Goal: Transaction & Acquisition: Purchase product/service

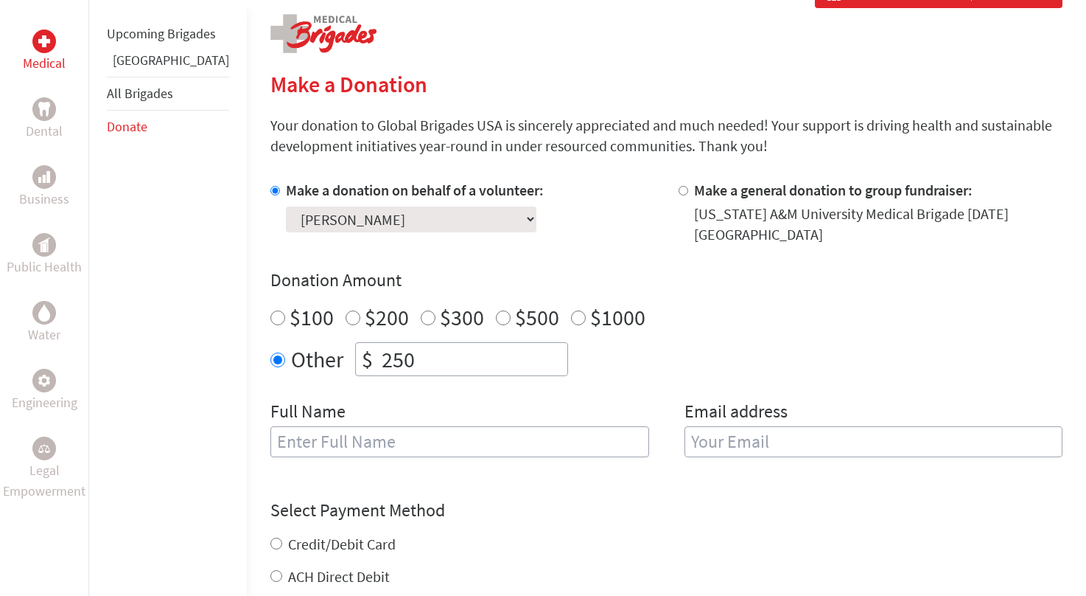
scroll to position [299, 0]
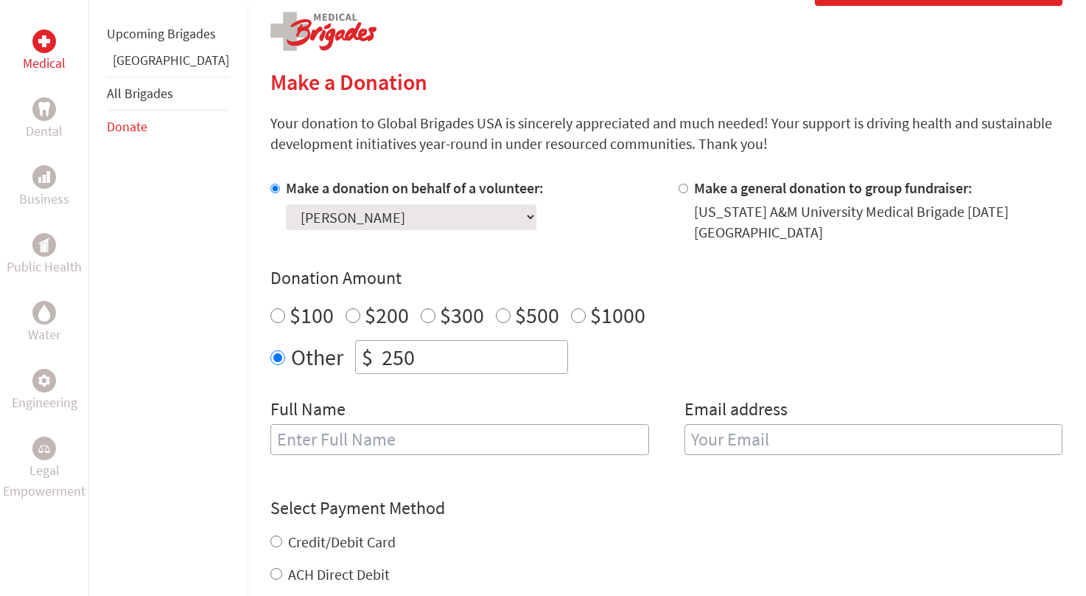
click at [332, 426] on input "text" at bounding box center [460, 439] width 379 height 31
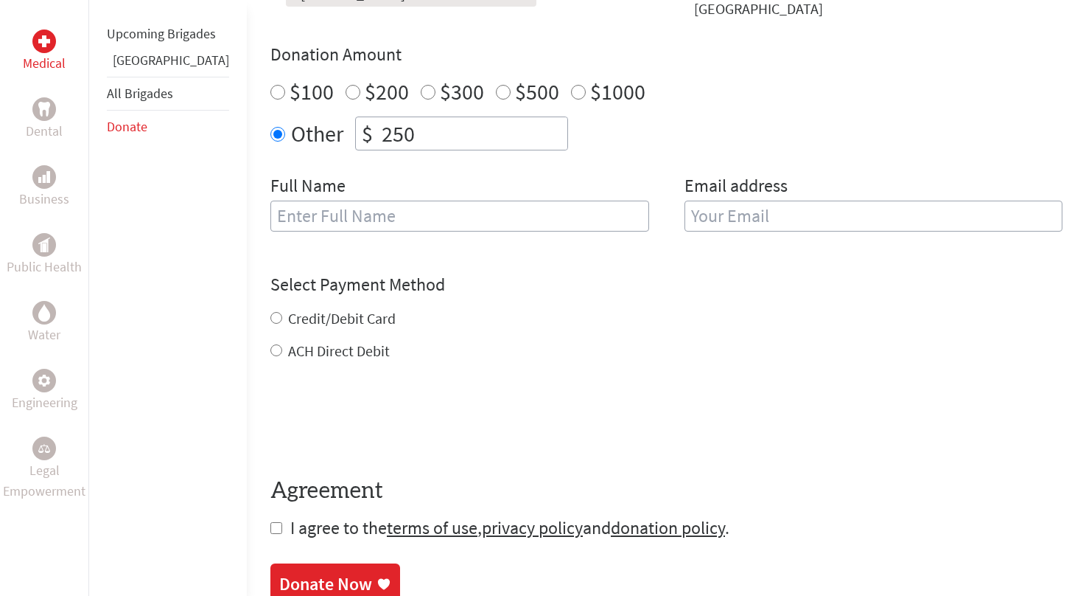
scroll to position [524, 0]
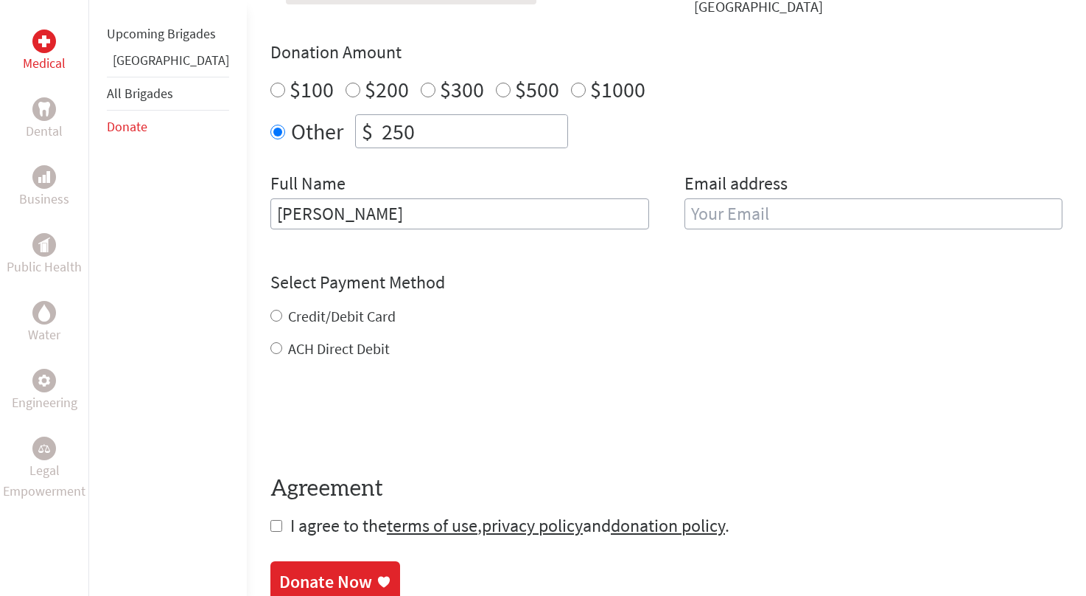
type input "[PERSON_NAME]"
click at [600, 326] on div "Credit/Debit Card ACH Direct Debit" at bounding box center [667, 332] width 792 height 53
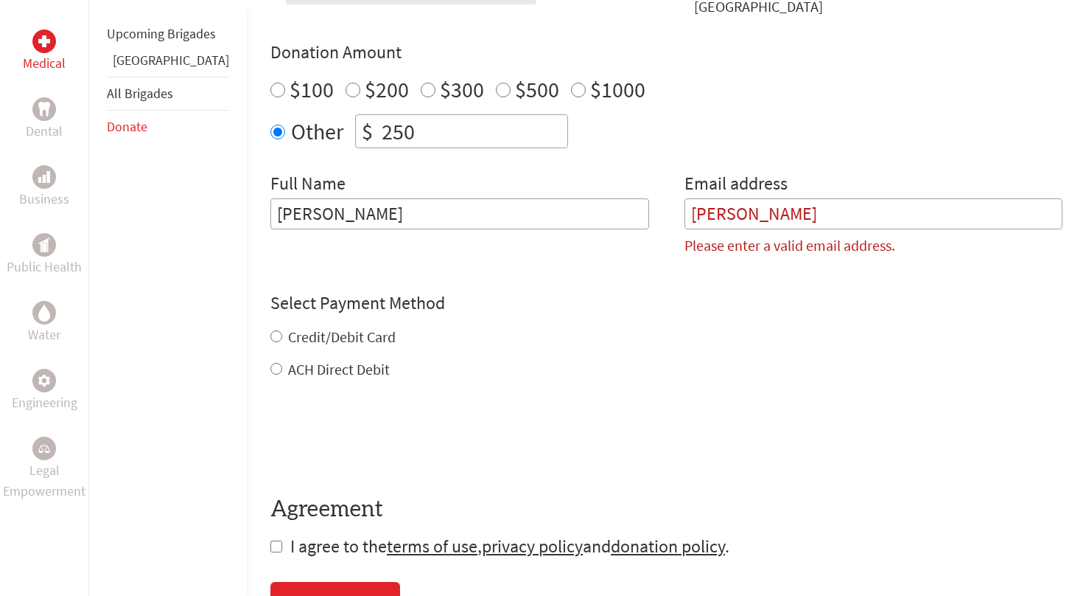
click at [327, 327] on label "Credit/Debit Card" at bounding box center [342, 336] width 108 height 18
click at [282, 330] on input "Credit/Debit Card" at bounding box center [277, 336] width 12 height 12
radio input "true"
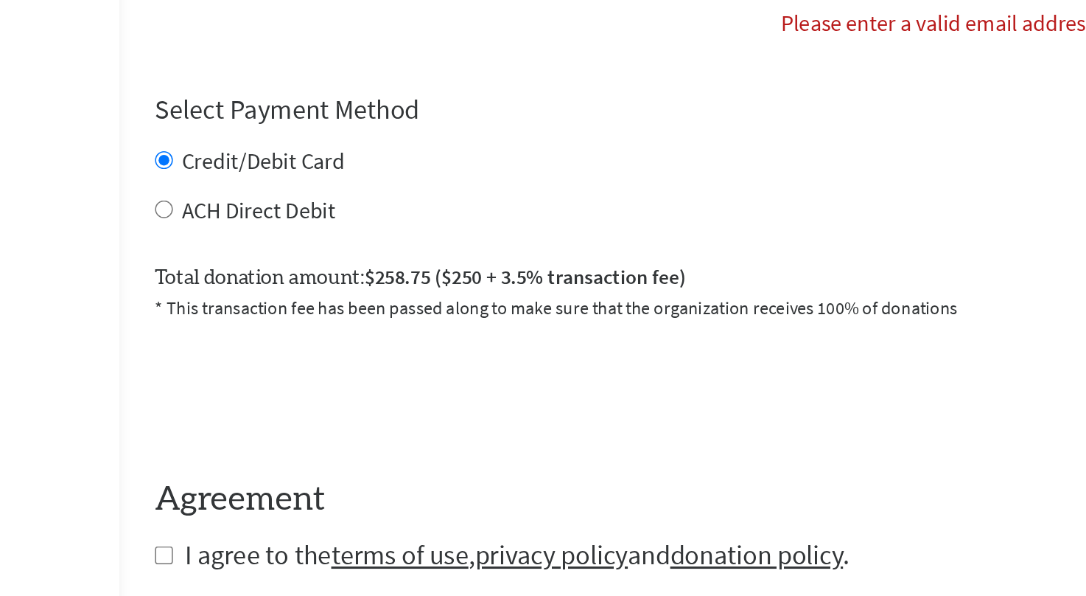
scroll to position [640, 0]
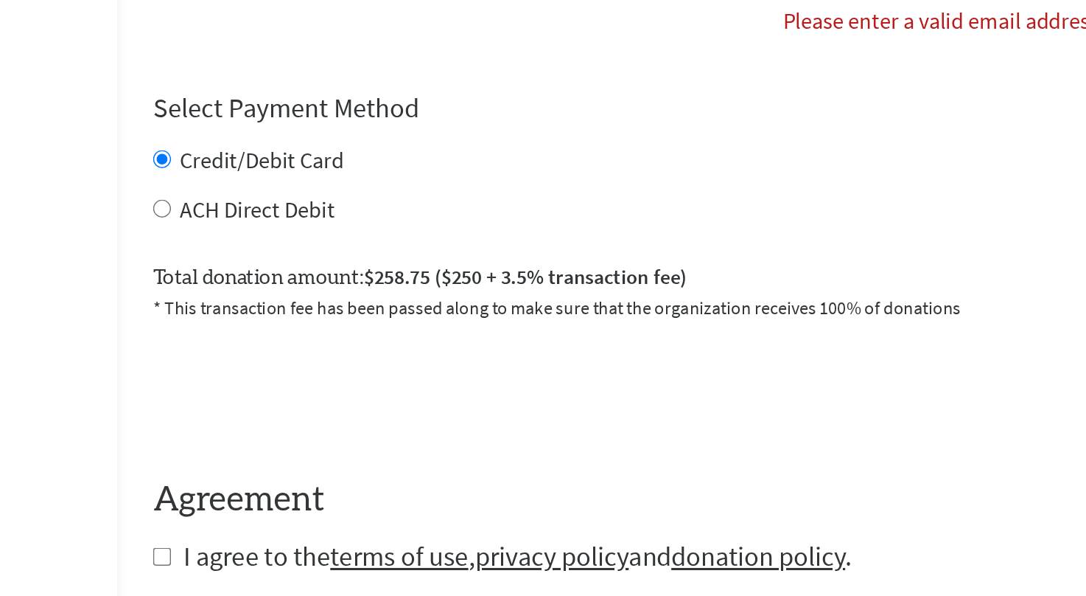
click at [288, 244] on label "ACH Direct Debit" at bounding box center [339, 253] width 102 height 18
click at [271, 247] on input "ACH Direct Debit" at bounding box center [277, 253] width 12 height 12
radio input "true"
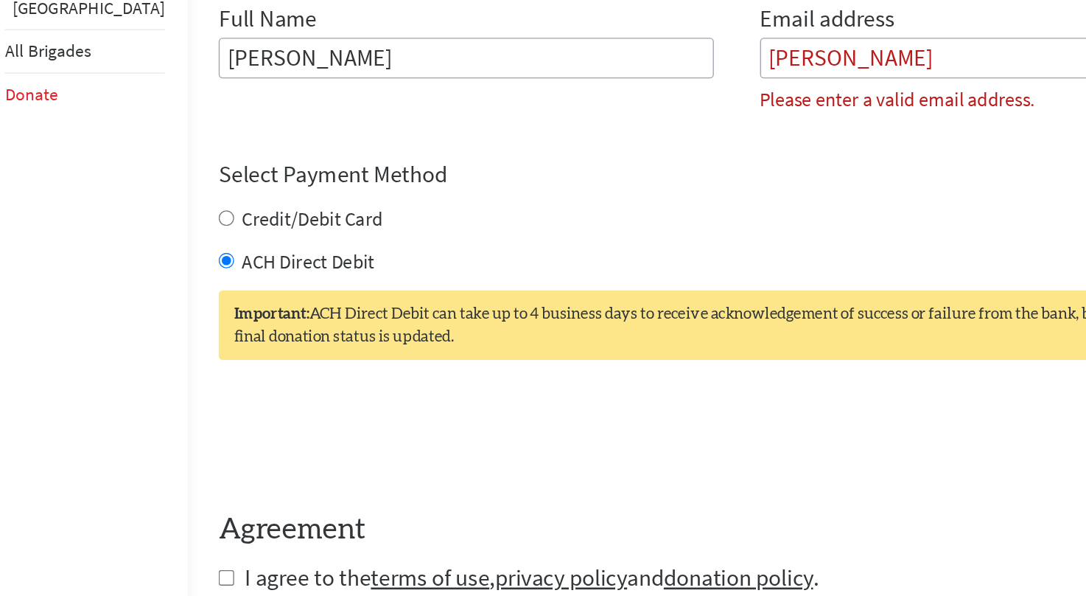
scroll to position [639, 0]
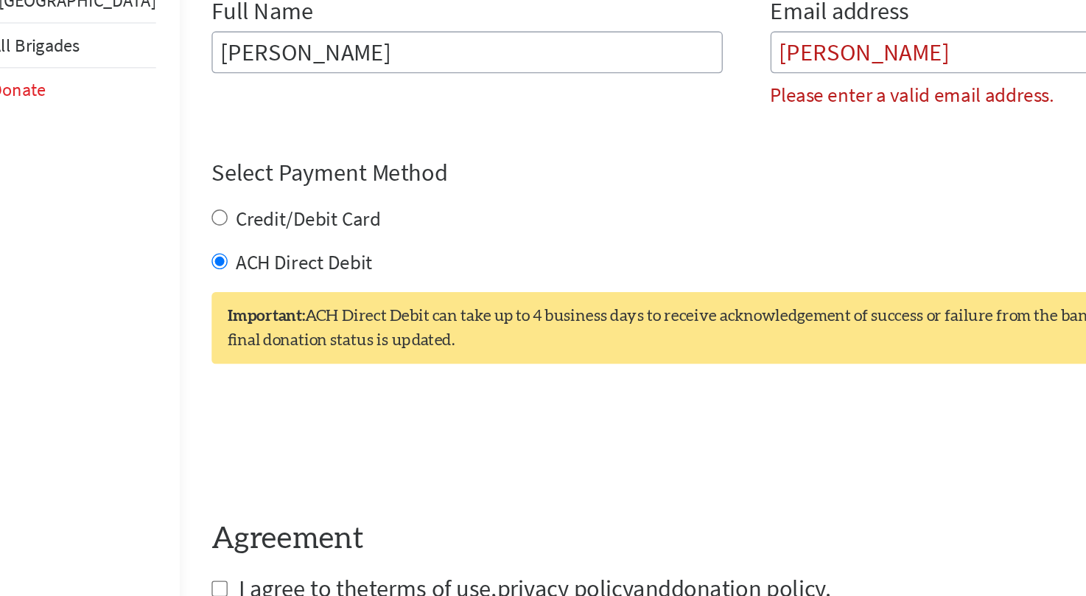
click at [319, 212] on label "Credit/Debit Card" at bounding box center [342, 221] width 108 height 18
click at [282, 215] on input "Credit/Debit Card" at bounding box center [277, 221] width 12 height 12
radio input "true"
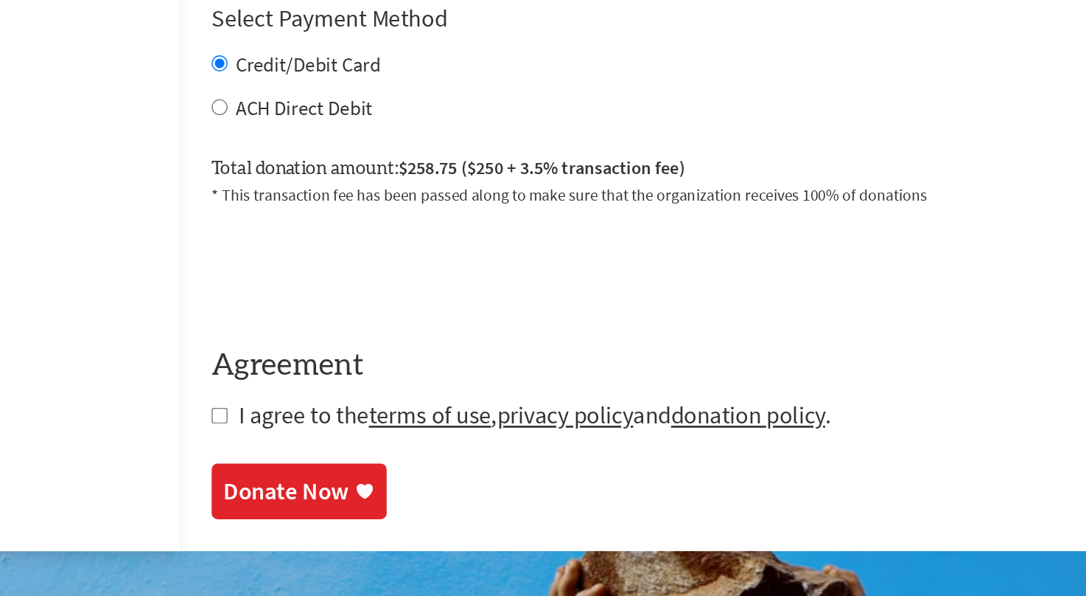
scroll to position [660, 0]
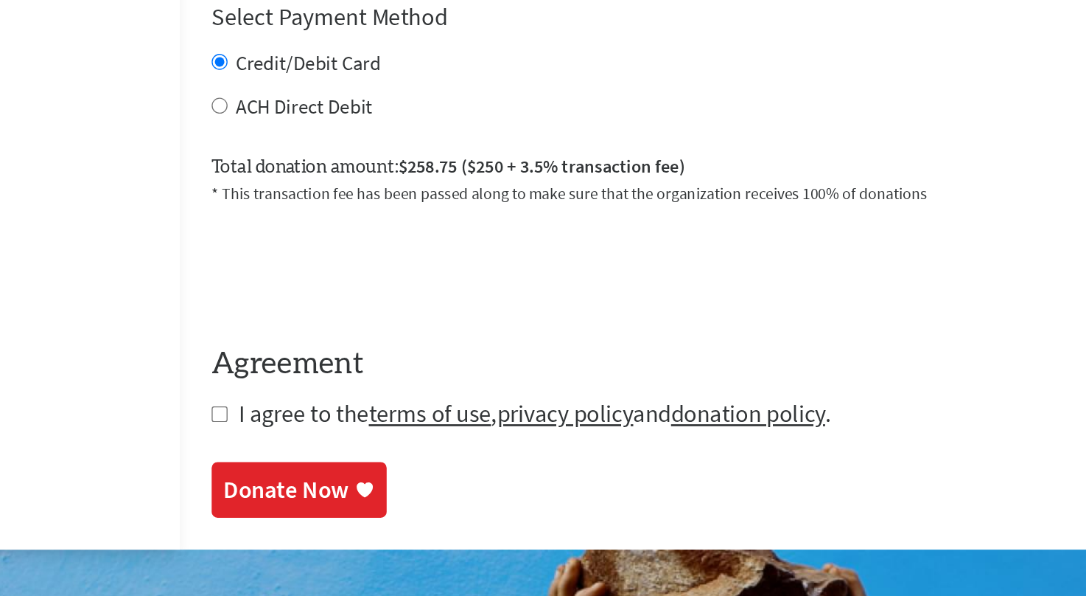
click at [271, 455] on input "checkbox" at bounding box center [277, 461] width 12 height 12
checkbox input "true"
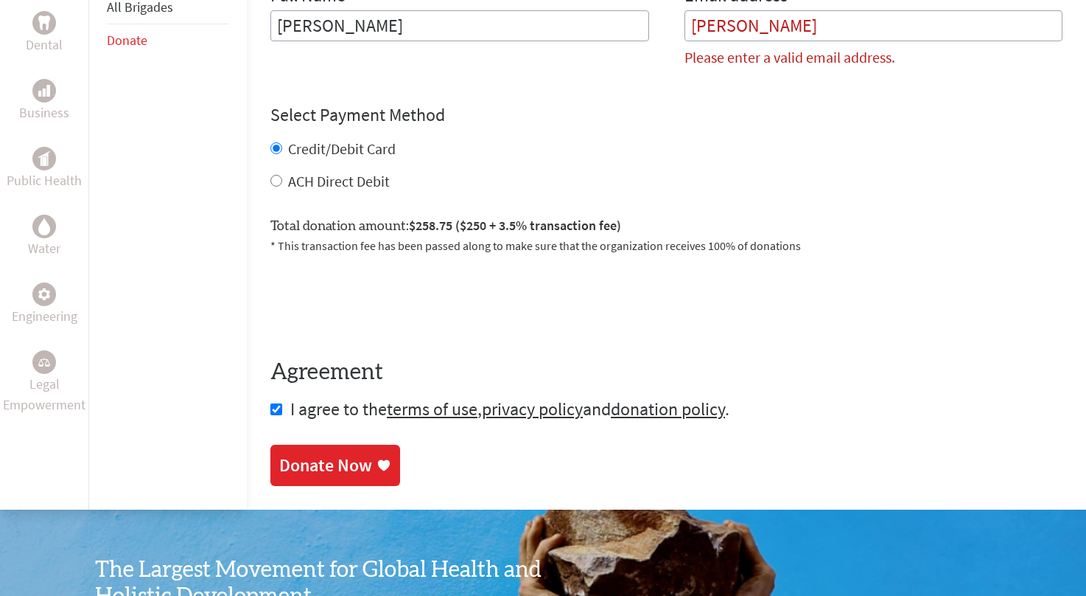
scroll to position [706, 0]
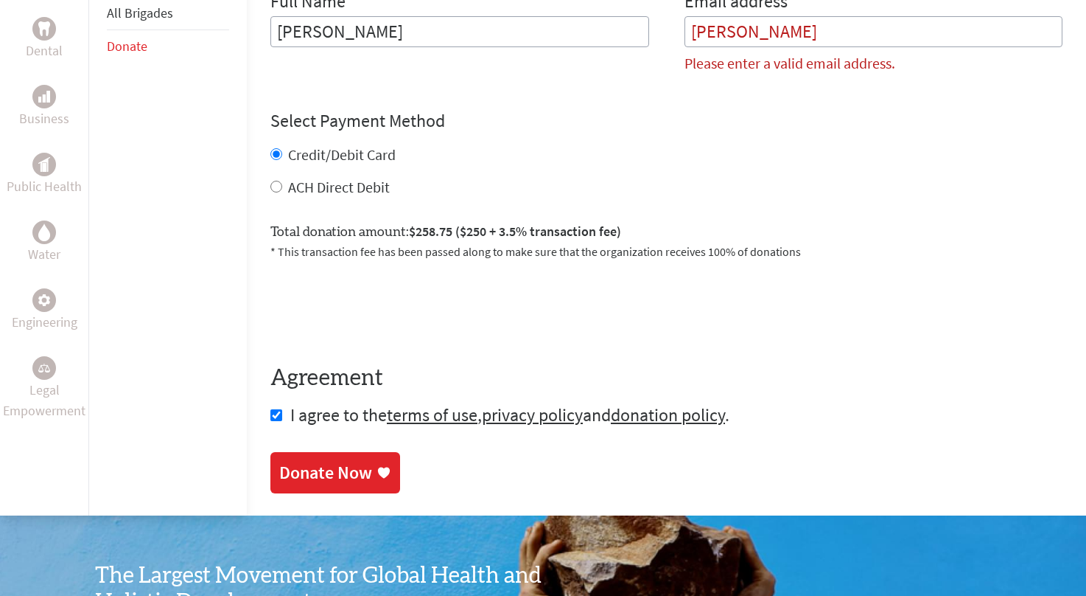
click at [315, 461] on div "Donate Now" at bounding box center [325, 473] width 93 height 24
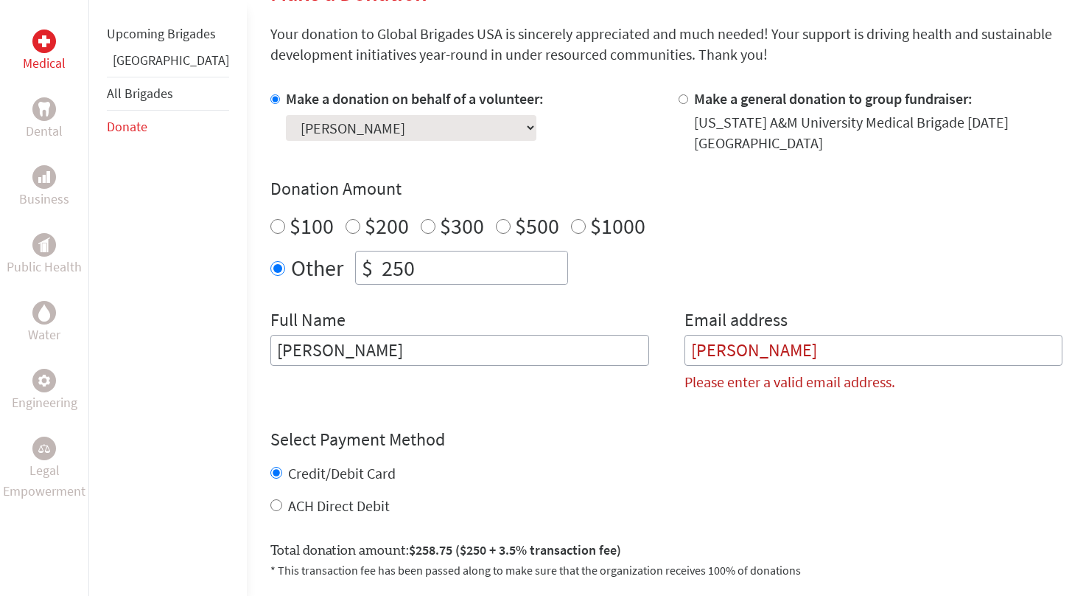
scroll to position [386, 0]
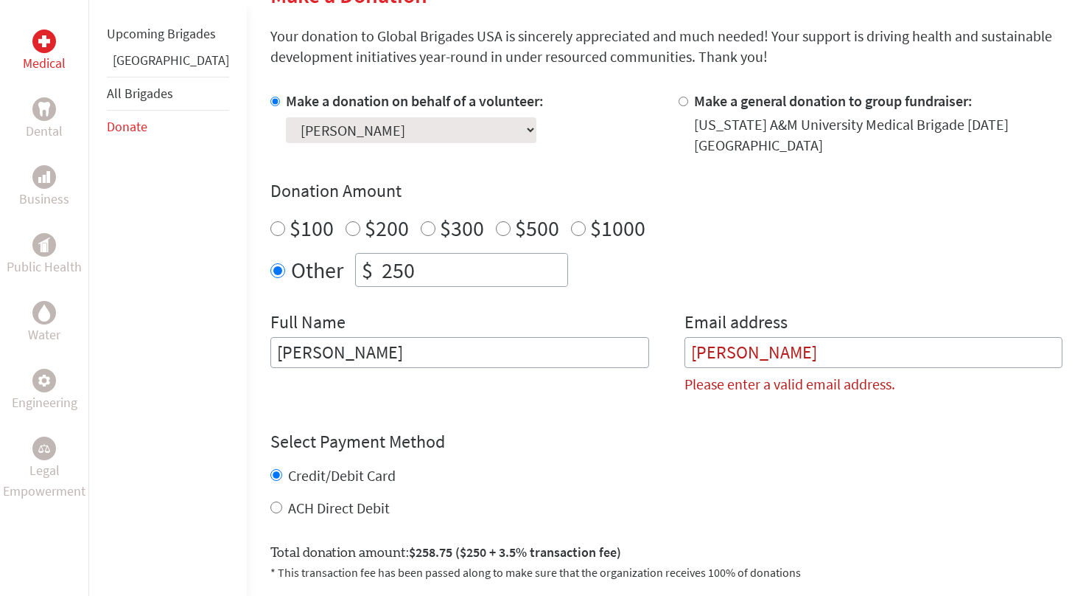
click at [728, 339] on input "[PERSON_NAME]" at bounding box center [874, 352] width 379 height 31
click at [540, 465] on div "Credit/Debit Card" at bounding box center [667, 475] width 792 height 21
click at [787, 344] on input "[PERSON_NAME]" at bounding box center [874, 352] width 379 height 31
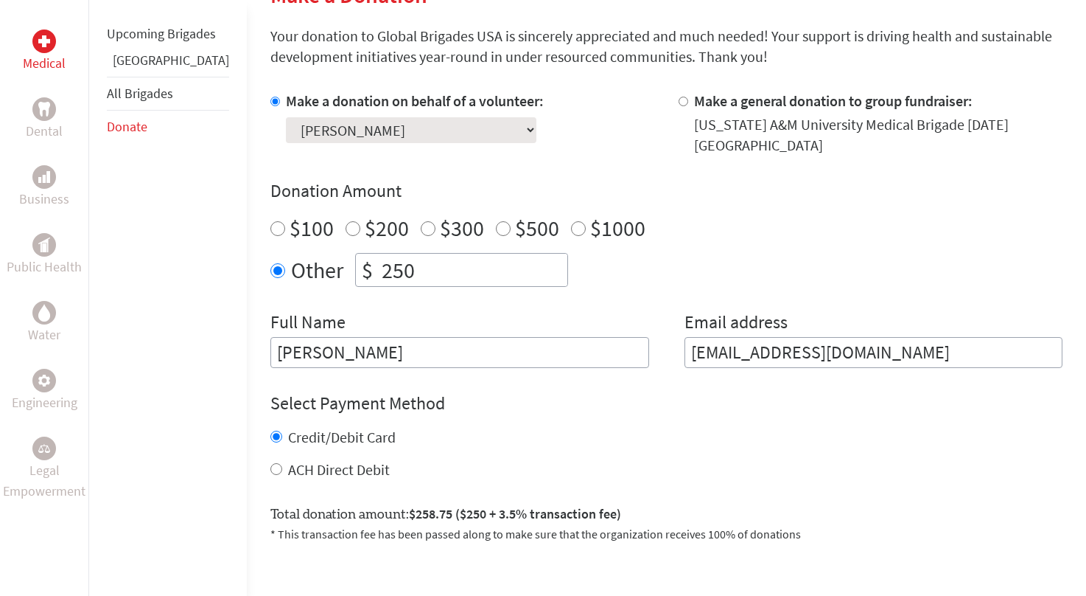
type input "[EMAIL_ADDRESS][DOMAIN_NAME]"
click at [579, 427] on div "Credit/Debit Card" at bounding box center [667, 437] width 792 height 21
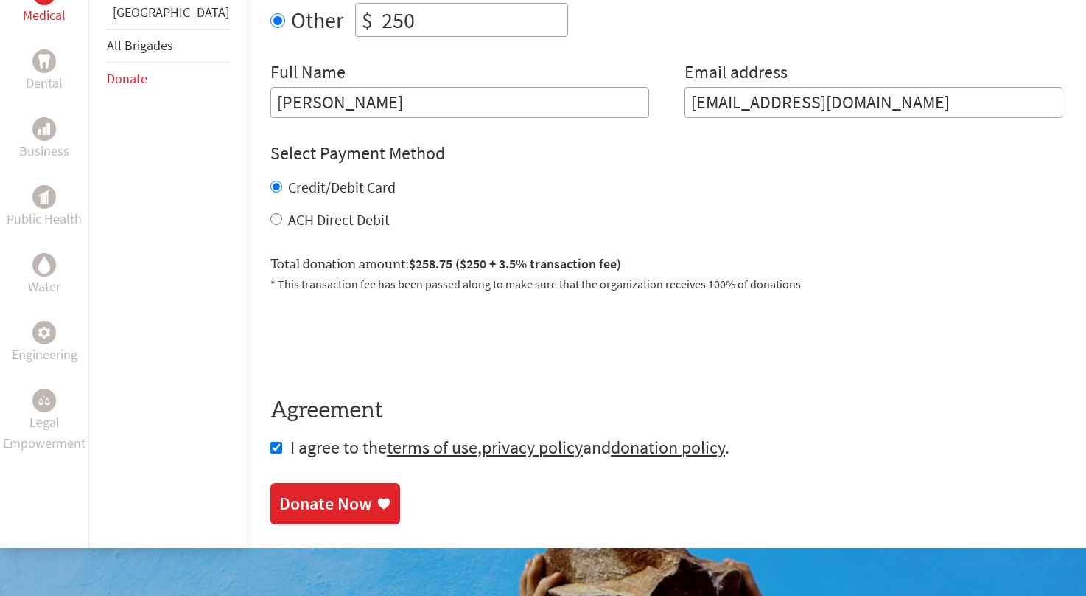
scroll to position [636, 0]
click at [311, 492] on div "Donate Now" at bounding box center [325, 504] width 93 height 24
